Goal: Book appointment/travel/reservation

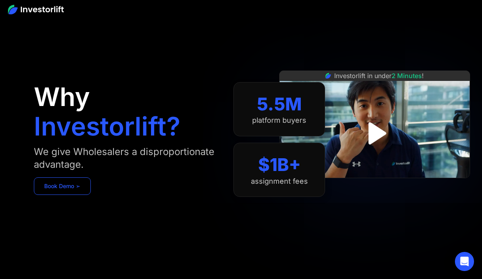
click at [48, 184] on link "Book Demo ➢" at bounding box center [62, 186] width 57 height 18
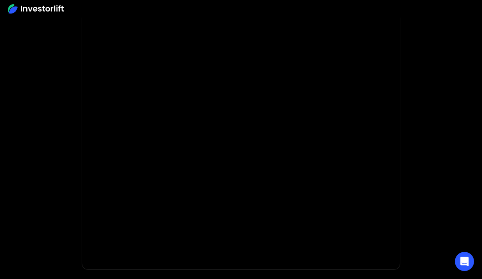
scroll to position [104, 0]
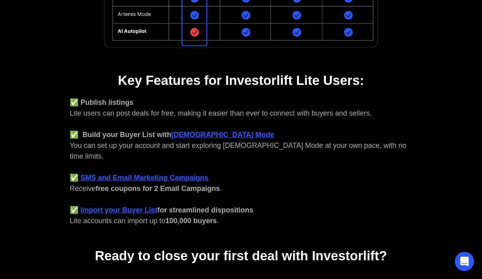
scroll to position [382, 0]
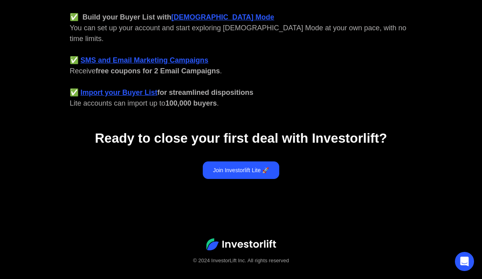
click at [229, 162] on link "Join Investorlift Lite 🚀" at bounding box center [241, 170] width 77 height 18
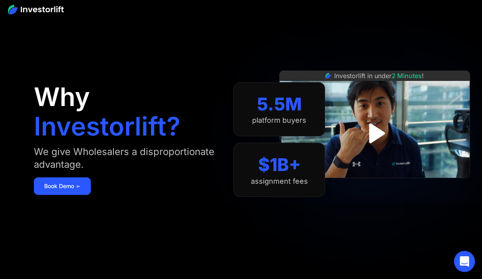
click at [462, 264] on icon "Open Intercom Messenger" at bounding box center [464, 261] width 9 height 10
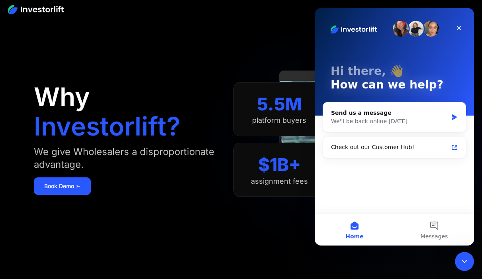
click at [271, 193] on div "$1B+ assignment fees" at bounding box center [279, 170] width 92 height 54
click at [458, 25] on icon "Close" at bounding box center [459, 28] width 6 height 6
